Goal: Complete application form: Complete application form

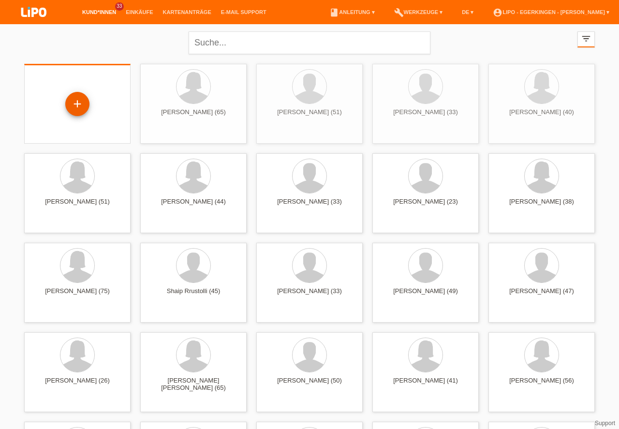
click at [76, 102] on div "+" at bounding box center [77, 104] width 23 height 16
click at [79, 103] on div "+" at bounding box center [77, 104] width 23 height 16
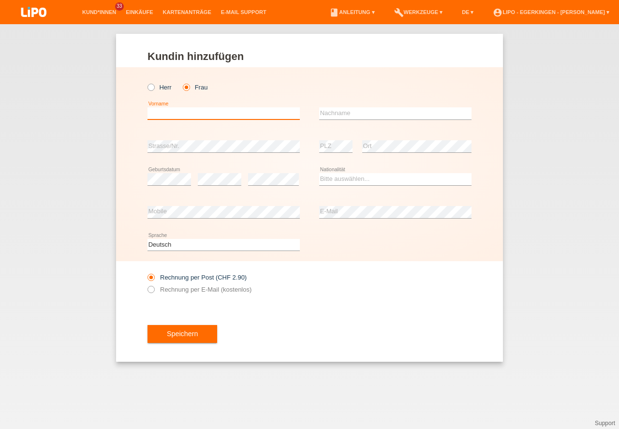
click at [184, 115] on input "text" at bounding box center [224, 113] width 152 height 12
click at [186, 114] on input "eima" at bounding box center [224, 113] width 152 height 12
click at [186, 113] on input "eima" at bounding box center [224, 113] width 152 height 12
type input "[PERSON_NAME]"
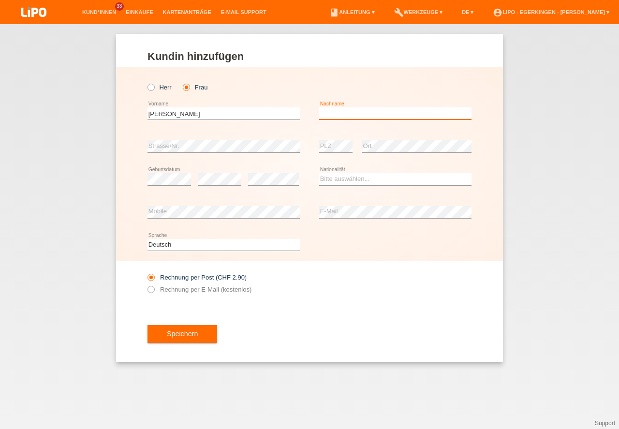
click at [352, 114] on input "text" at bounding box center [395, 113] width 152 height 12
click at [351, 111] on input "gbeljic" at bounding box center [395, 113] width 152 height 12
type input "gabelijc"
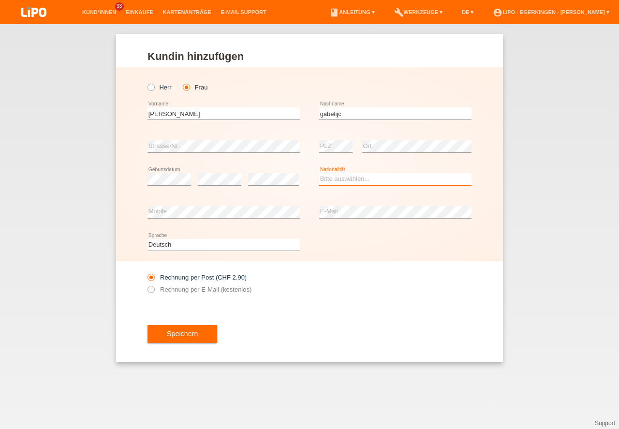
click at [330, 178] on select "Bitte auswählen... [GEOGRAPHIC_DATA] [GEOGRAPHIC_DATA] [GEOGRAPHIC_DATA] [GEOGR…" at bounding box center [395, 179] width 152 height 12
select select "BA"
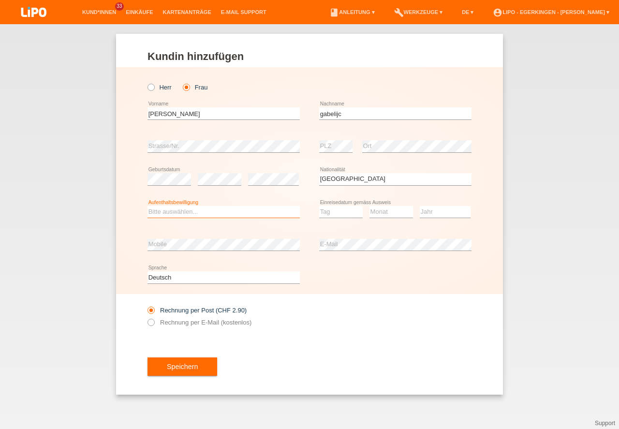
click at [198, 215] on select "Bitte auswählen... C B B - Flüchtlingsstatus Andere" at bounding box center [224, 212] width 152 height 12
select select "B"
click at [0, 0] on option "B" at bounding box center [0, 0] width 0 height 0
click at [330, 211] on select "Tag 01 02 03 04 05 06 07 08 09 10 11" at bounding box center [341, 212] width 44 height 12
click at [377, 213] on select "Monat 01 02 03 04 05 06 07 08 09 10 11" at bounding box center [391, 212] width 44 height 12
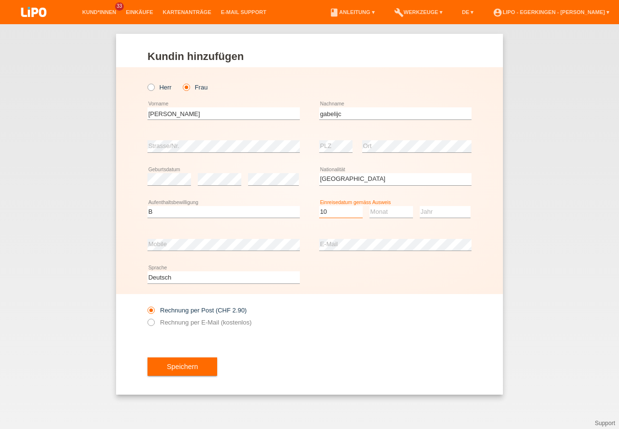
select select "10"
click at [387, 210] on select "Monat 01 02 03 04 05 06 07 08 09 10 11" at bounding box center [391, 212] width 44 height 12
select select "10"
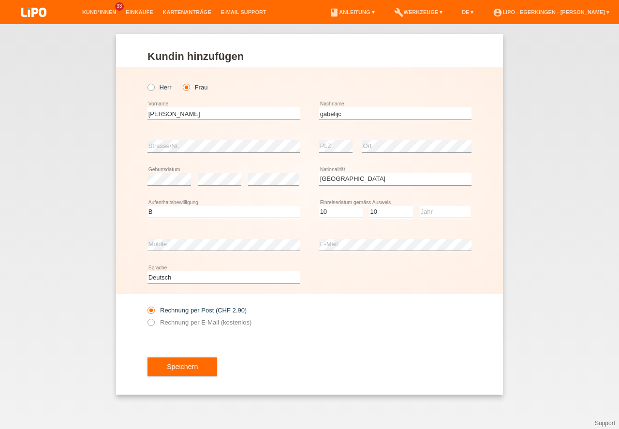
click at [0, 0] on option "10" at bounding box center [0, 0] width 0 height 0
click at [440, 212] on select "Jahr 2025 2024 2023 2022 2021 2020 2019 2018 2017 2016 2015 2014 2013 2012 2011…" at bounding box center [445, 212] width 51 height 12
select select "2023"
click at [170, 363] on button "Speichern" at bounding box center [183, 366] width 70 height 18
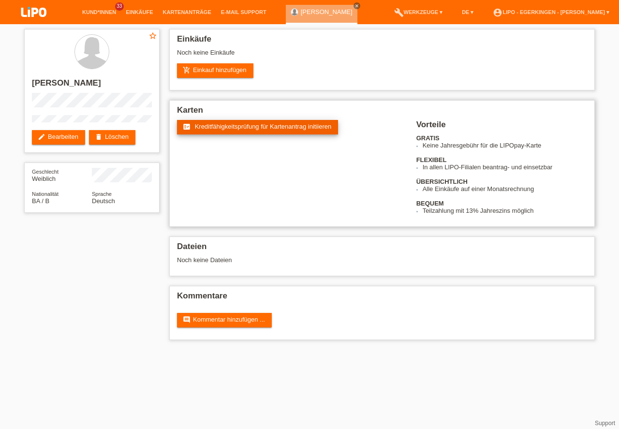
click at [216, 123] on span "Kreditfähigkeitsprüfung für Kartenantrag initiieren" at bounding box center [263, 126] width 137 height 7
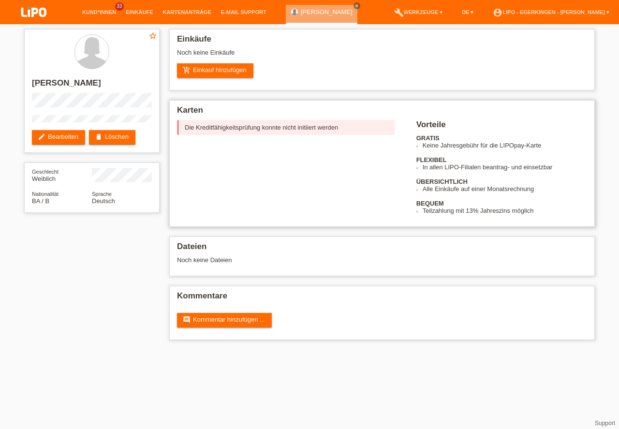
click at [227, 127] on div "Die Kreditfähigkeitsprüfung konnte nicht initiiert werden" at bounding box center [286, 127] width 218 height 15
